Goal: Transaction & Acquisition: Subscribe to service/newsletter

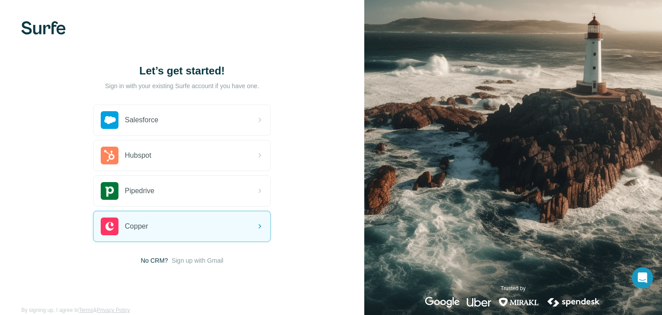
click at [190, 265] on div "Let’s get started! Sign in with your existing Surfe account if you have one. Sa…" at bounding box center [182, 164] width 364 height 329
click at [196, 260] on span "Sign up with Gmail" at bounding box center [198, 260] width 52 height 9
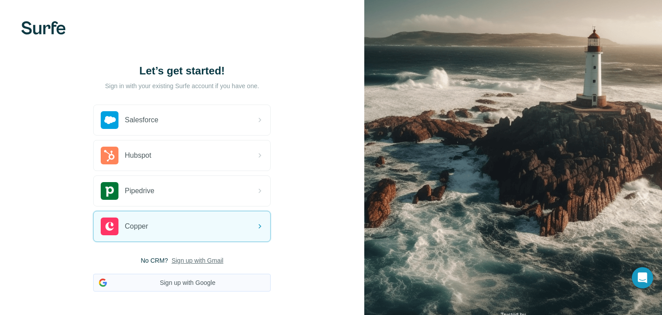
click at [183, 282] on button "Sign up with Google" at bounding box center [181, 283] width 177 height 18
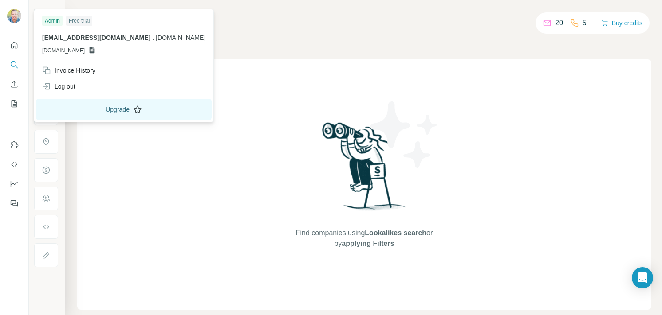
click at [82, 108] on button "Upgrade" at bounding box center [124, 109] width 176 height 21
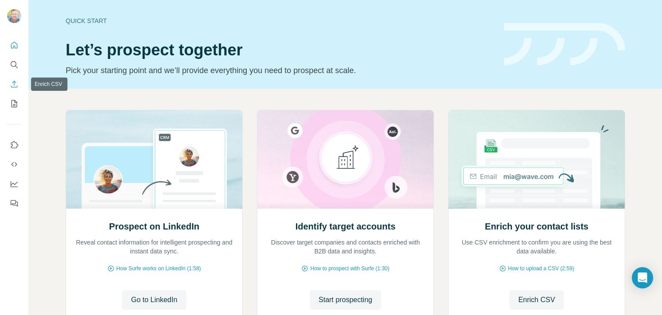
click at [15, 84] on icon "Enrich CSV" at bounding box center [14, 84] width 9 height 9
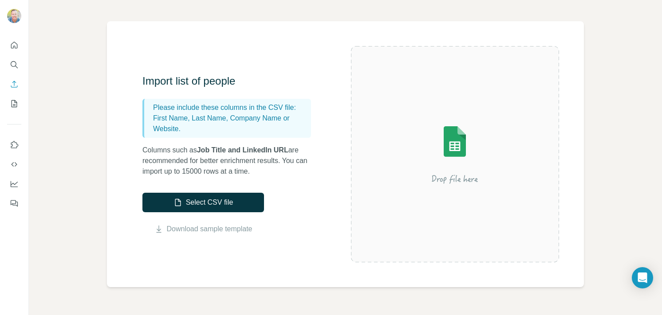
scroll to position [58, 0]
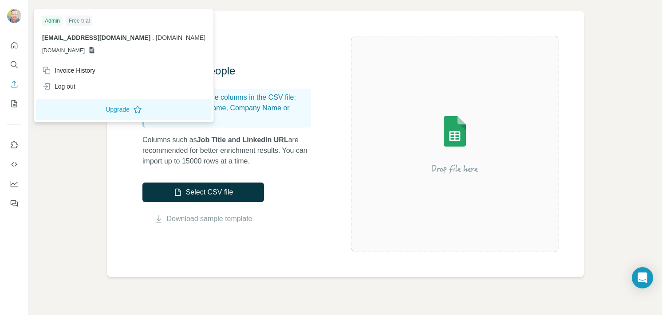
click at [79, 22] on div "Free trial" at bounding box center [79, 21] width 26 height 11
click at [56, 20] on div "Admin" at bounding box center [52, 21] width 20 height 11
click at [85, 106] on button "Upgrade" at bounding box center [124, 109] width 176 height 21
